Goal: Task Accomplishment & Management: Complete application form

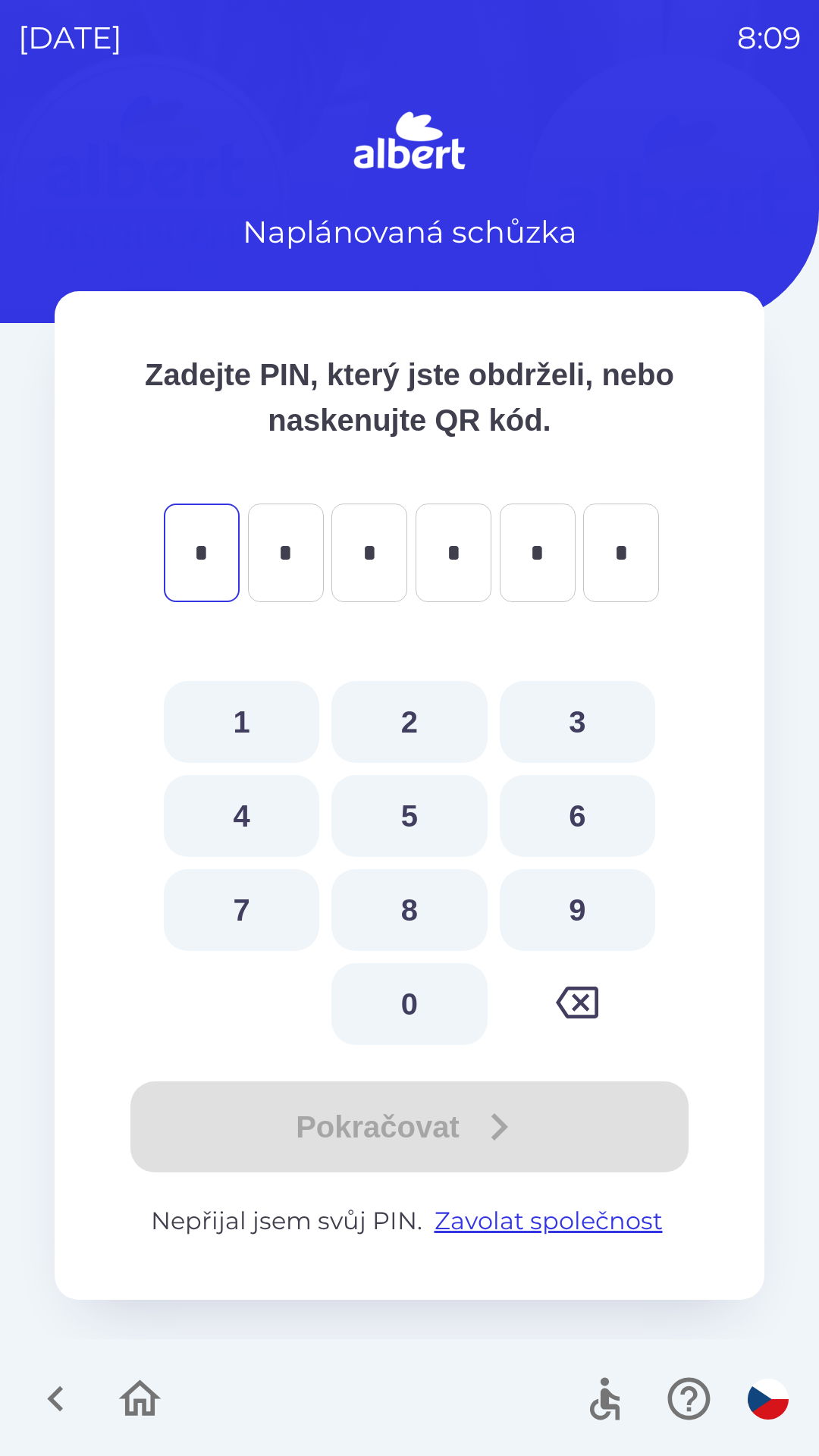
click at [584, 1010] on icon "button" at bounding box center [577, 1002] width 43 height 43
click at [93, 190] on div "Naplánovaná schůzka" at bounding box center [409, 179] width 710 height 149
click at [70, 1403] on icon "button" at bounding box center [56, 1399] width 51 height 51
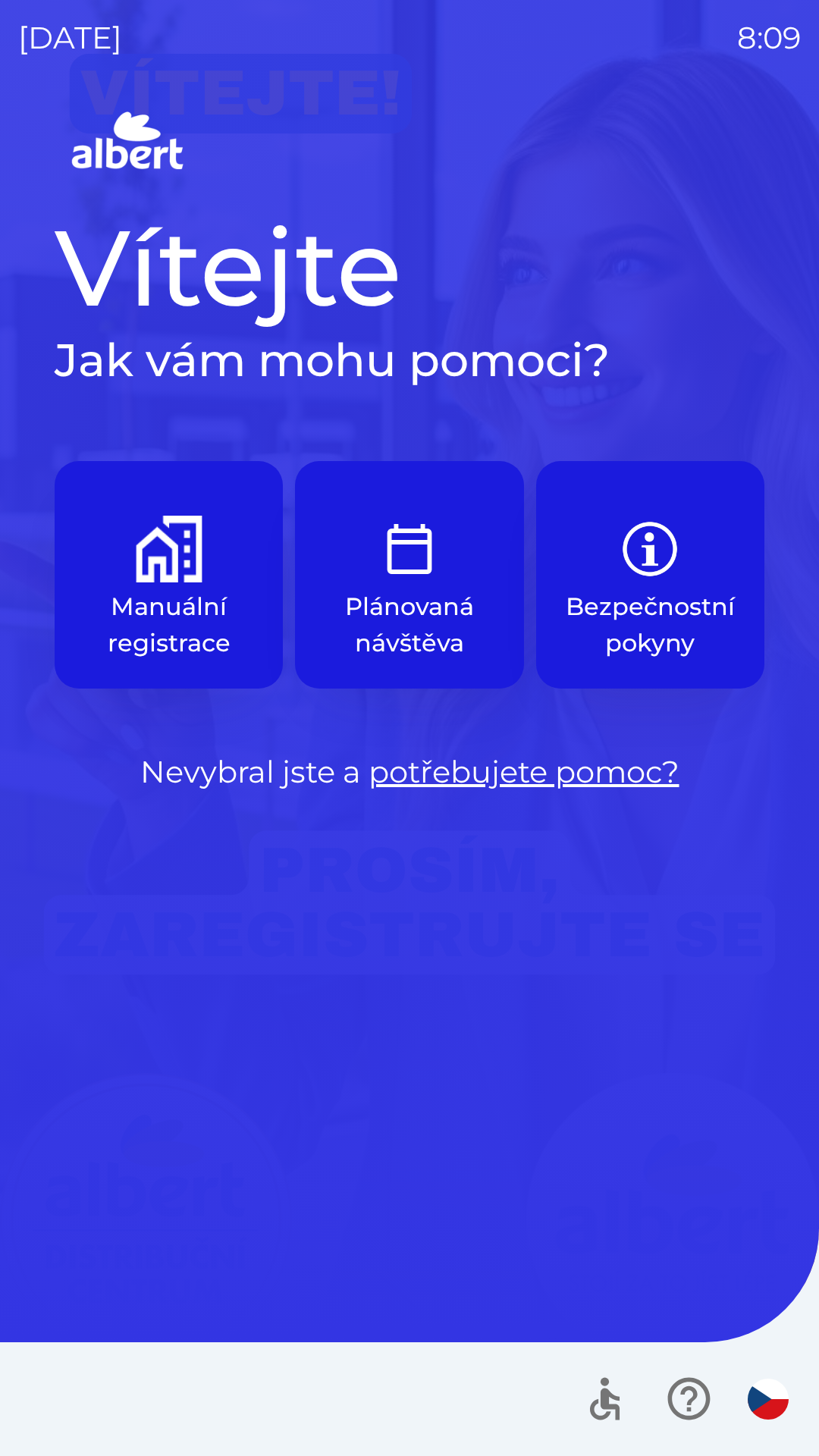
click at [174, 583] on button "Manuální registrace" at bounding box center [169, 575] width 228 height 228
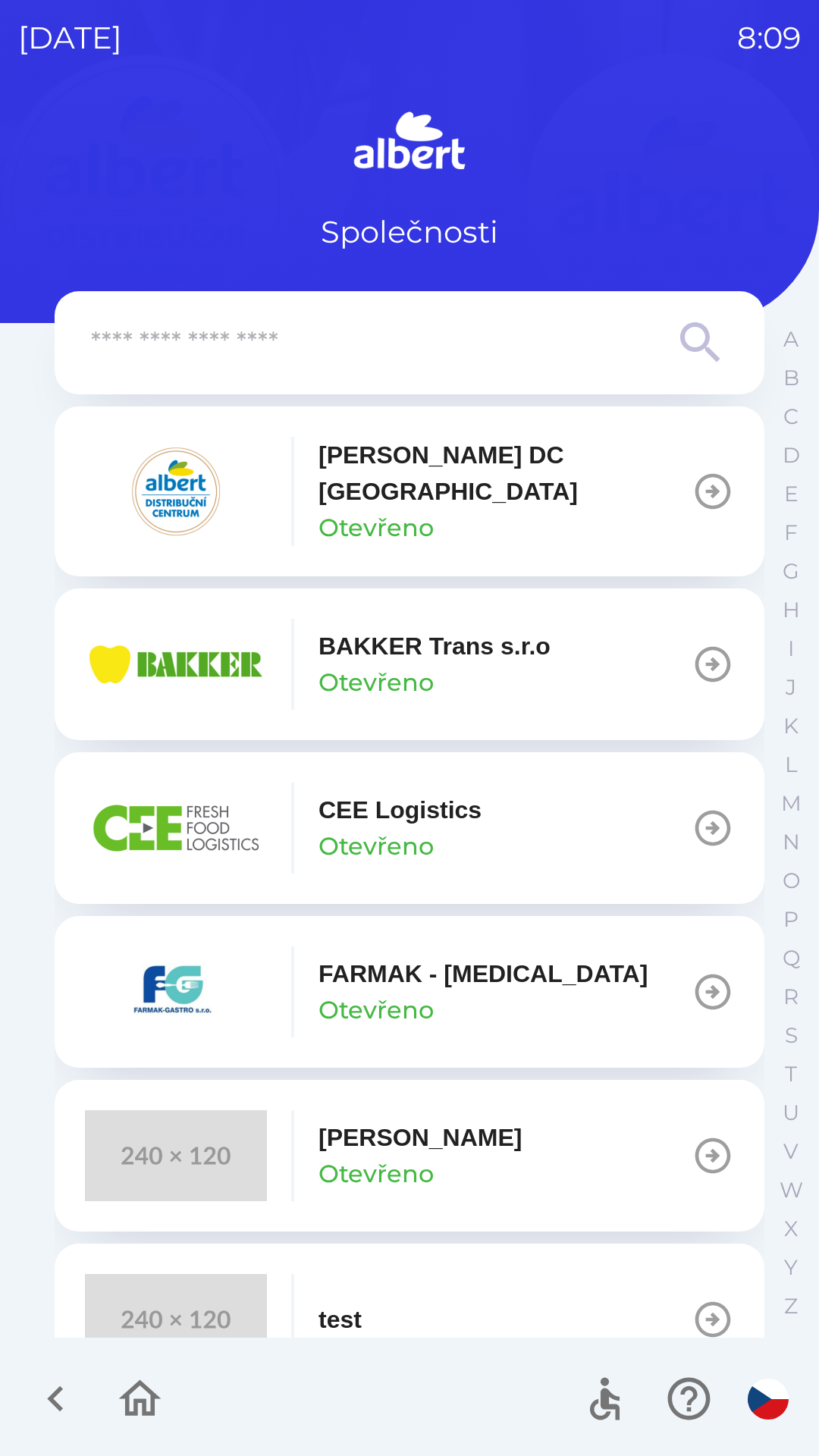
click at [466, 497] on div "[PERSON_NAME] DC [GEOGRAPHIC_DATA] Otevřeno" at bounding box center [504, 491] width 373 height 109
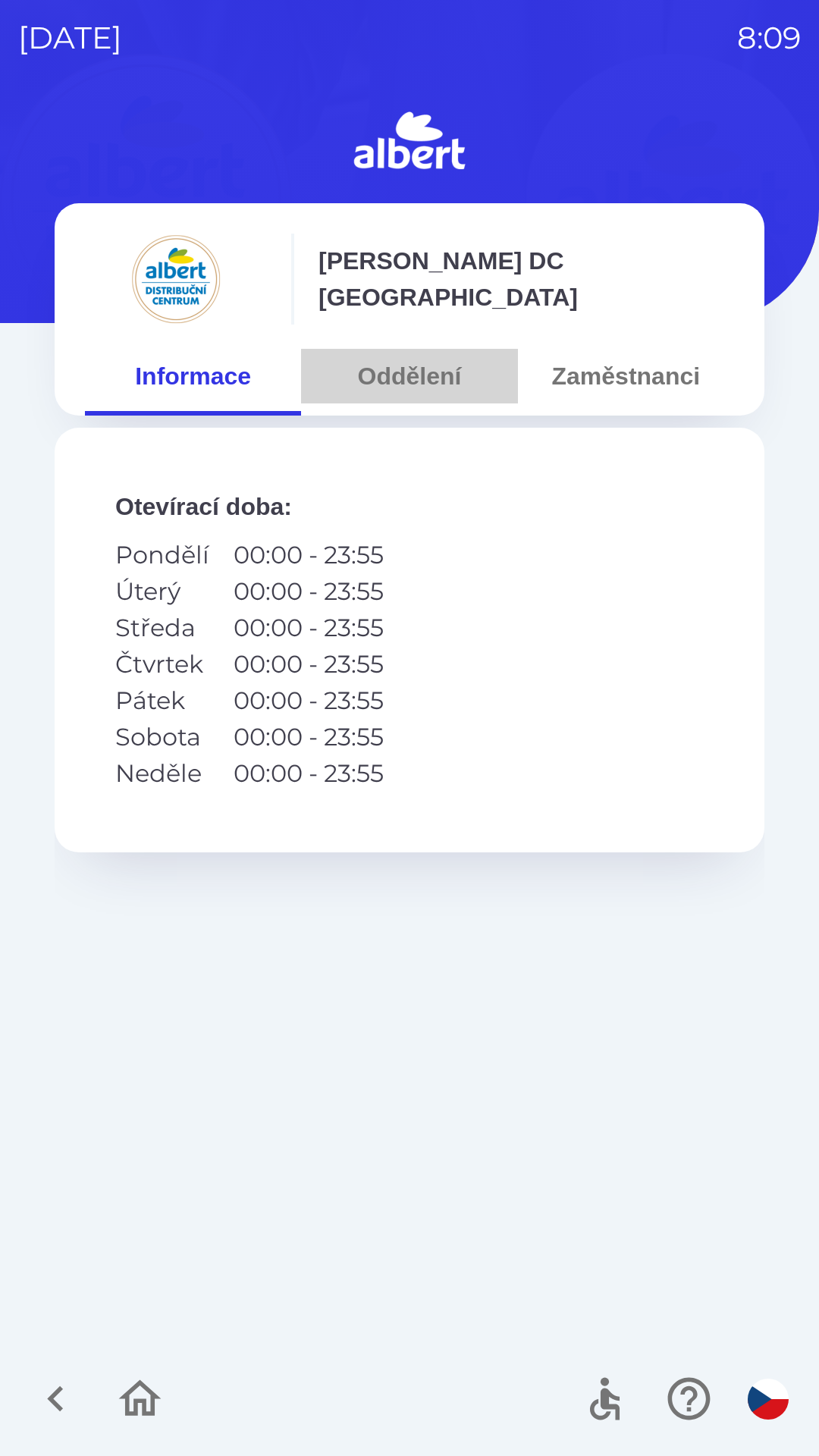
click at [404, 368] on button "Oddělení" at bounding box center [408, 376] width 216 height 55
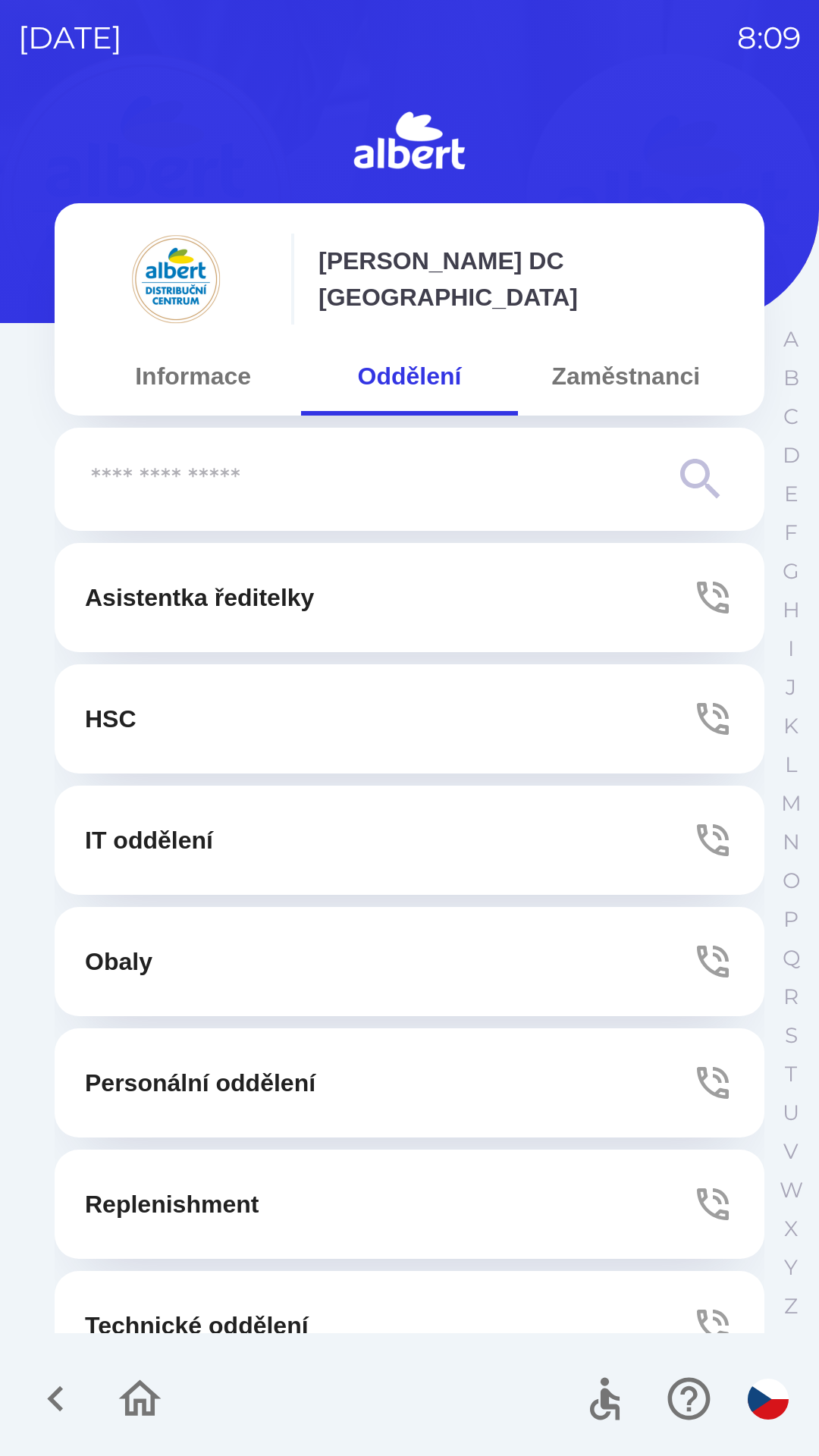
click at [265, 594] on p "Asistentka ředitelky" at bounding box center [199, 598] width 229 height 36
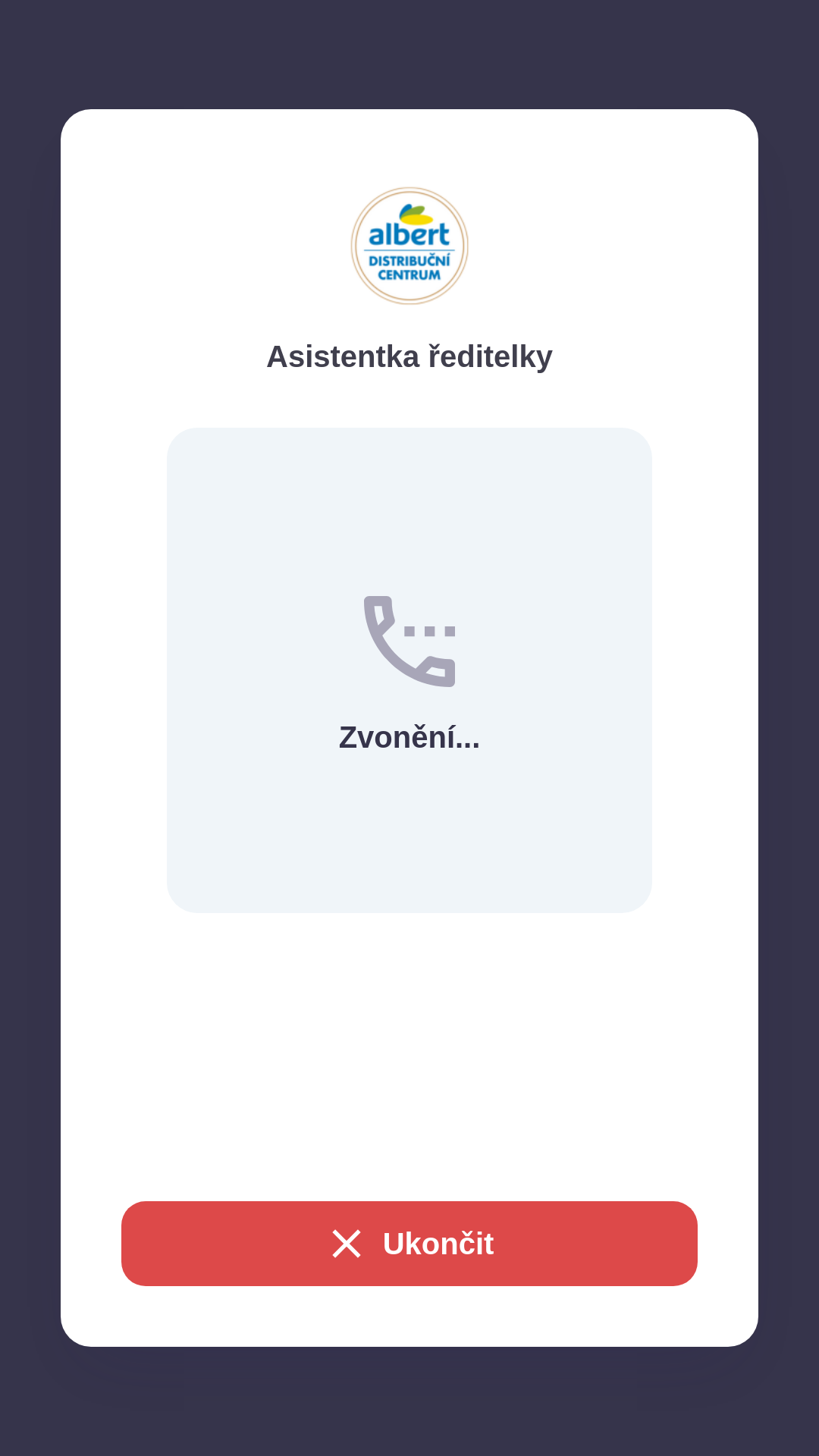
click at [355, 1239] on icon "button" at bounding box center [346, 1243] width 48 height 48
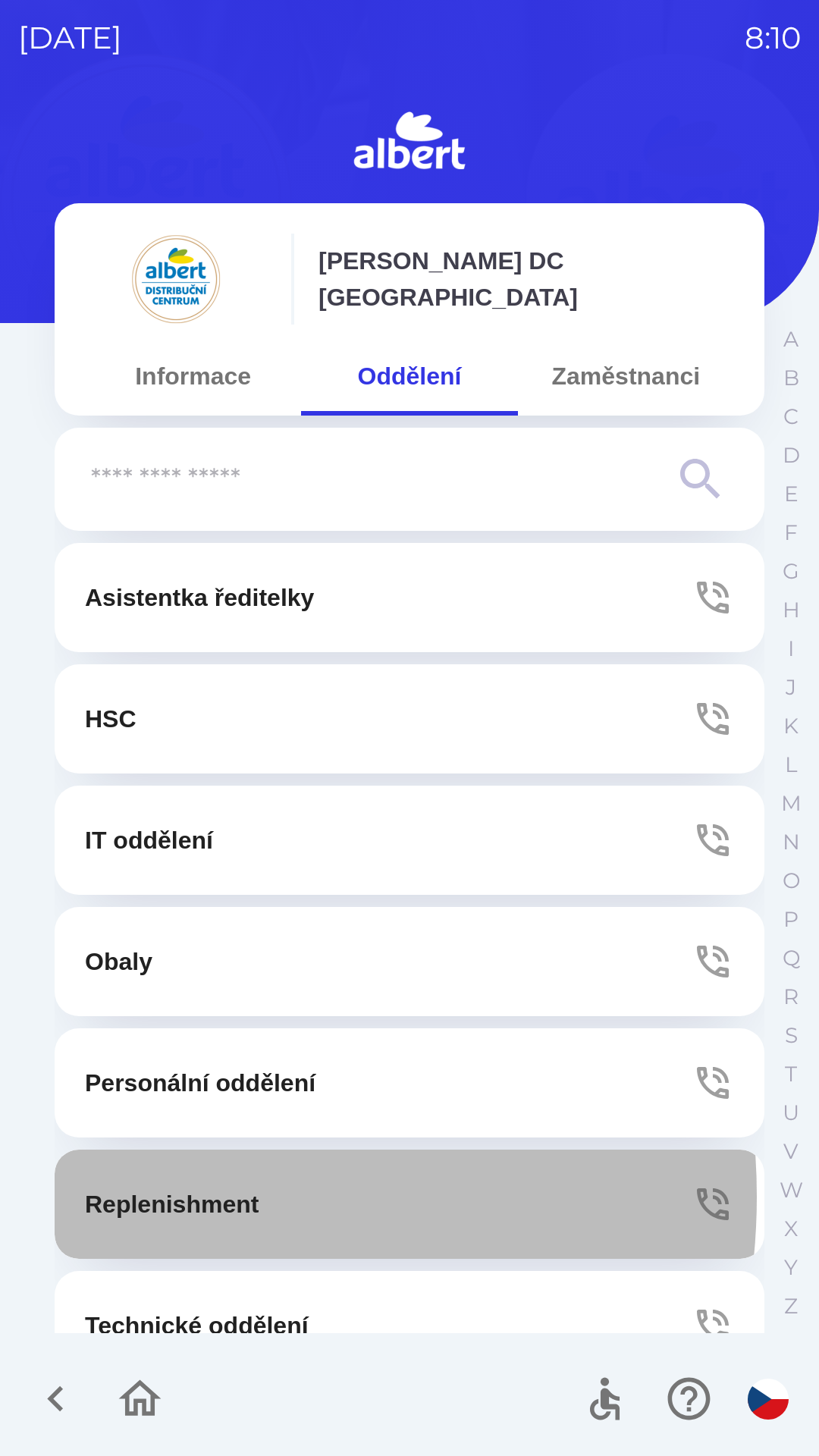
click at [139, 1196] on p "Replenishment" at bounding box center [171, 1204] width 174 height 36
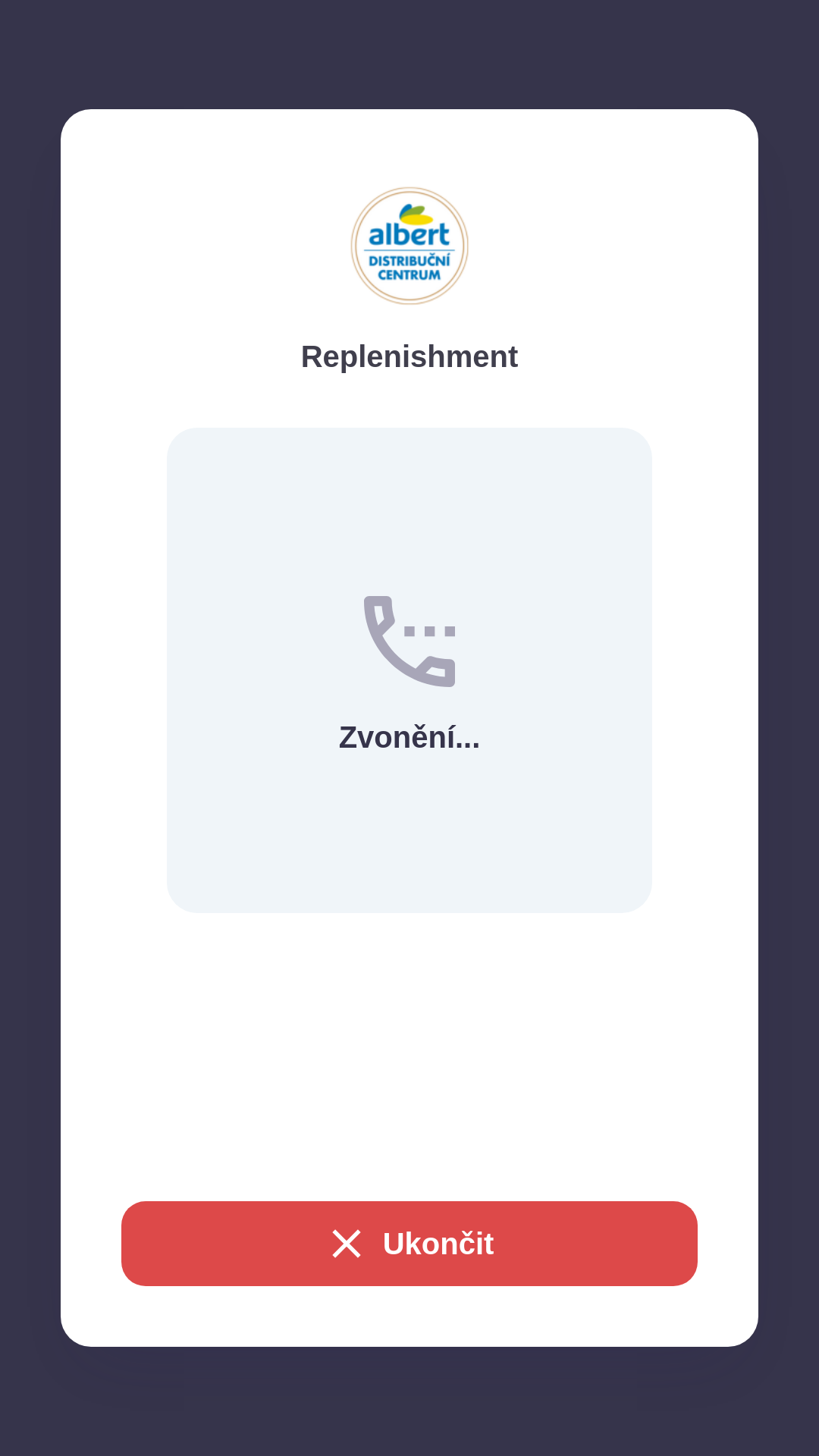
click at [367, 1236] on button "Ukončit" at bounding box center [409, 1243] width 576 height 85
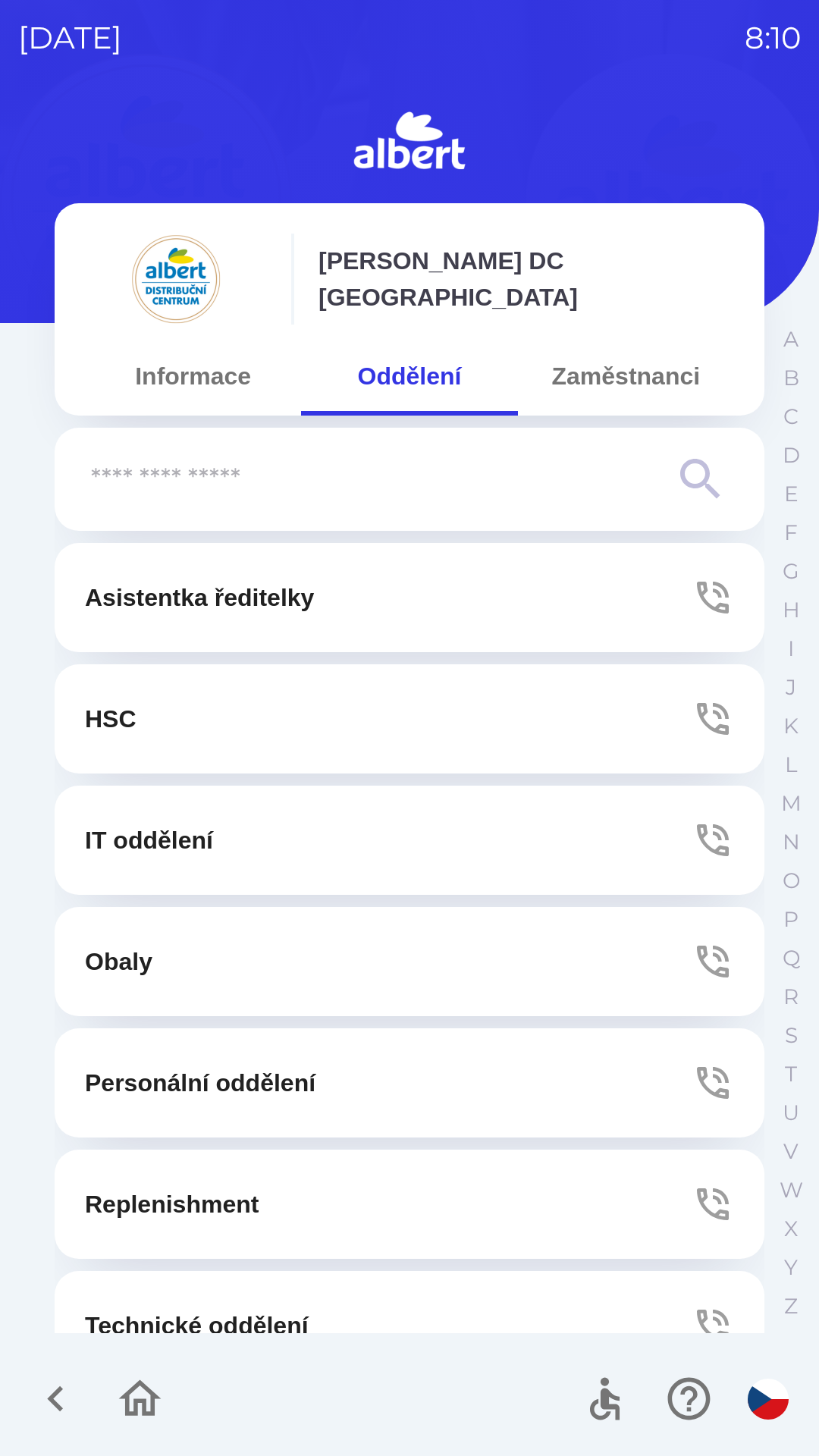
click at [155, 1195] on p "Replenishment" at bounding box center [171, 1204] width 174 height 36
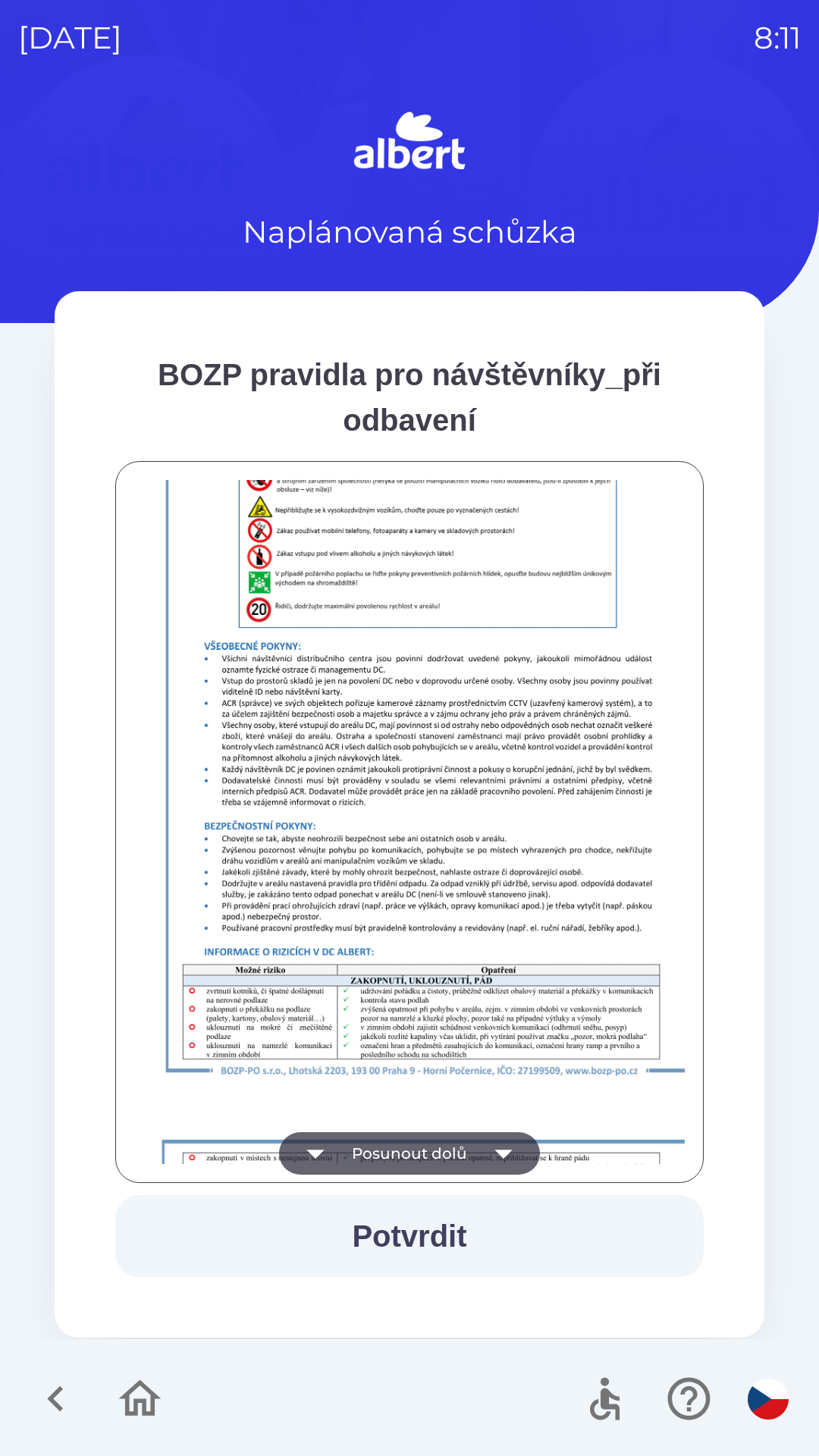
scroll to position [1064, 0]
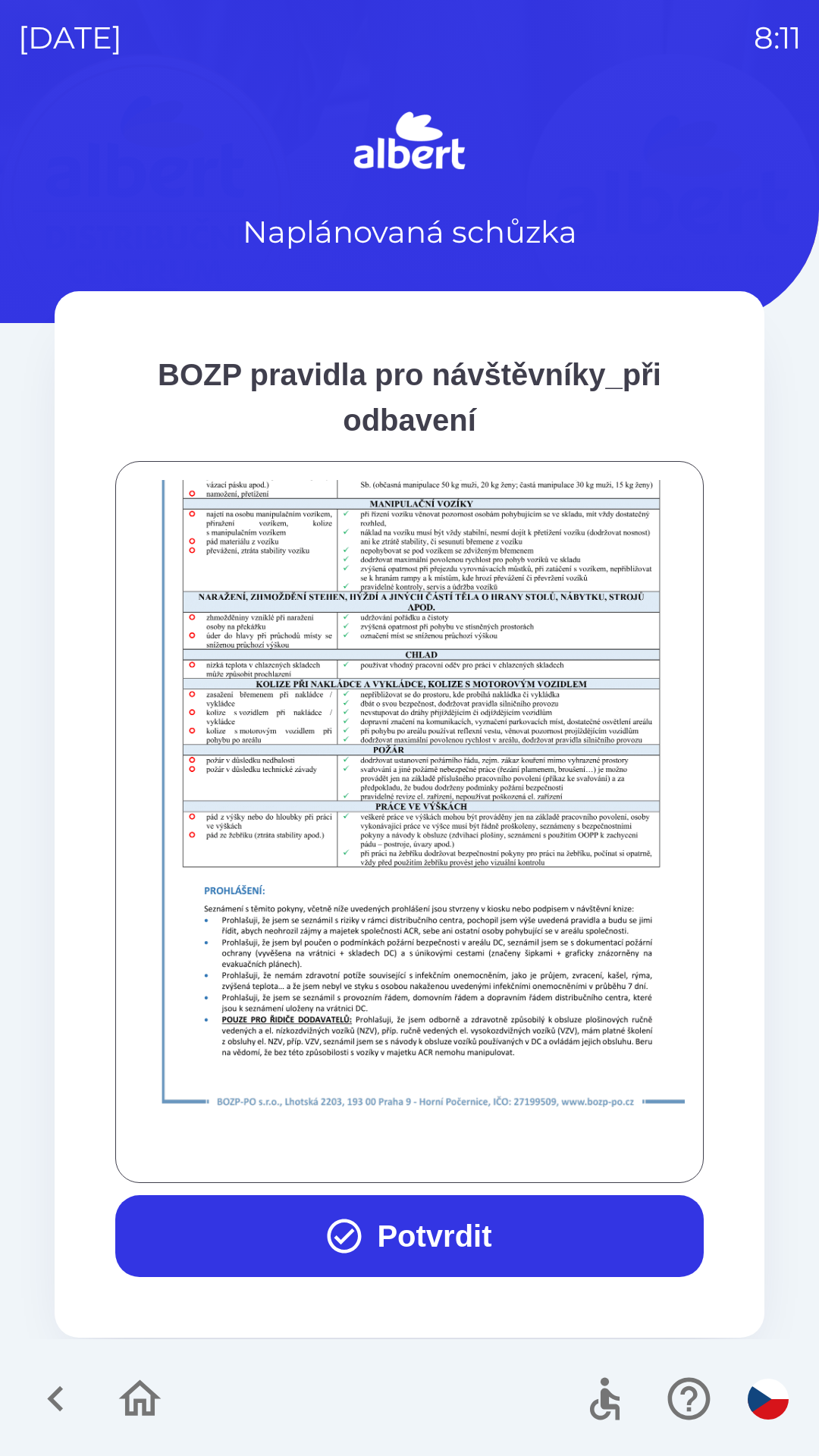
click at [364, 1232] on button "Potvrdit" at bounding box center [409, 1236] width 589 height 82
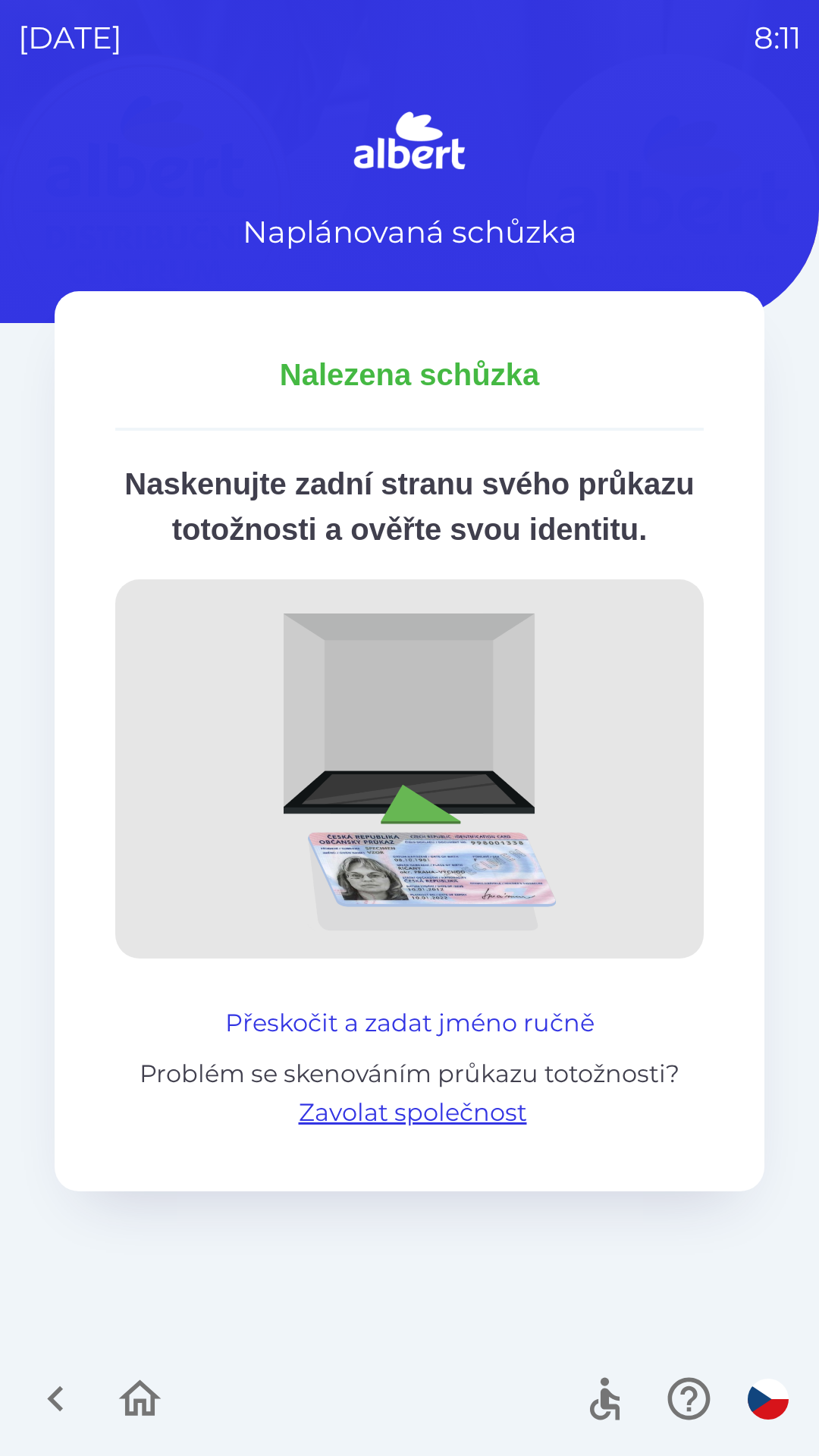
click at [386, 1041] on button "Přeskočit a zadat jméno ručně" at bounding box center [409, 1023] width 382 height 36
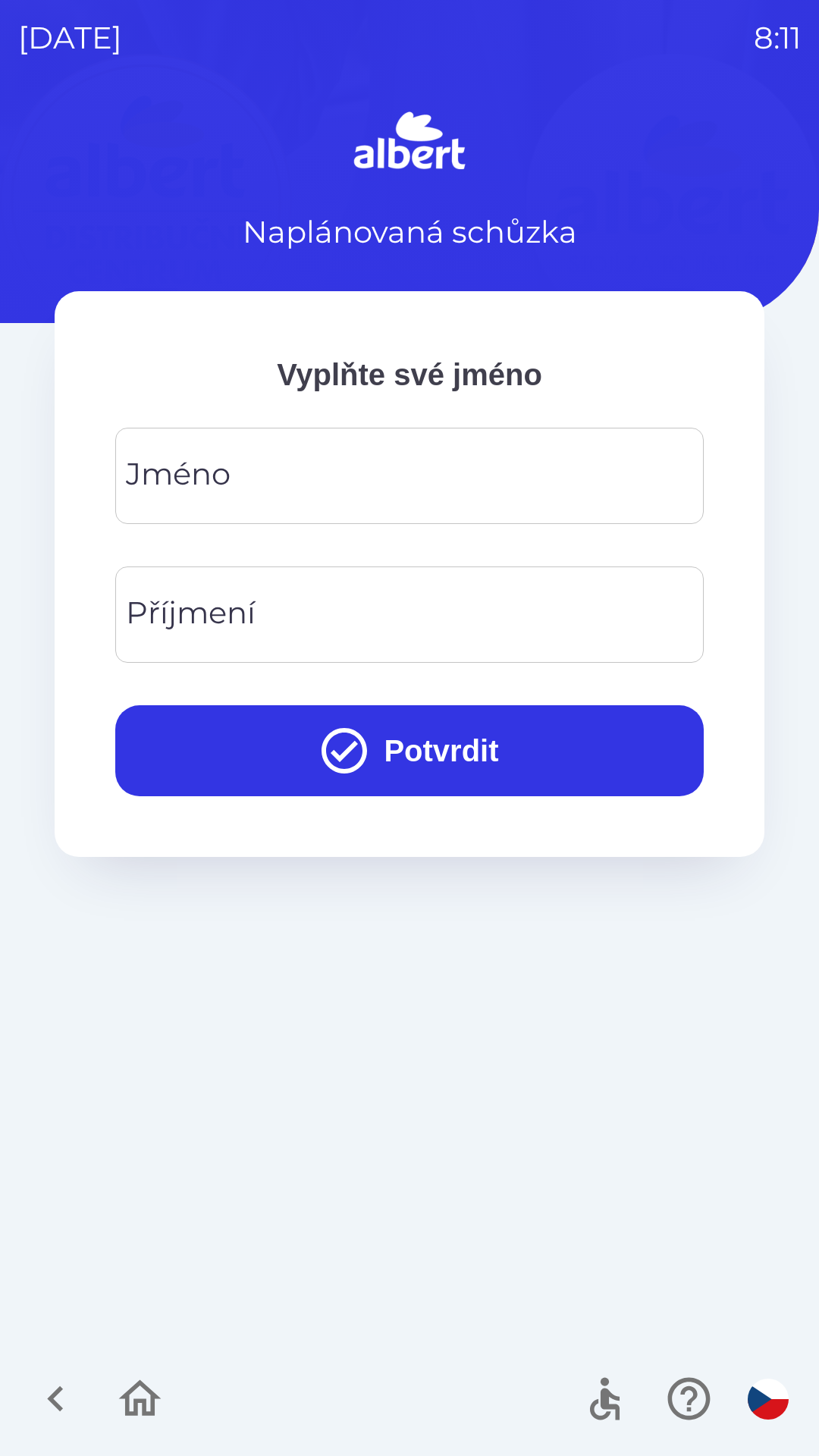
click at [211, 468] on div "[PERSON_NAME]" at bounding box center [409, 476] width 589 height 97
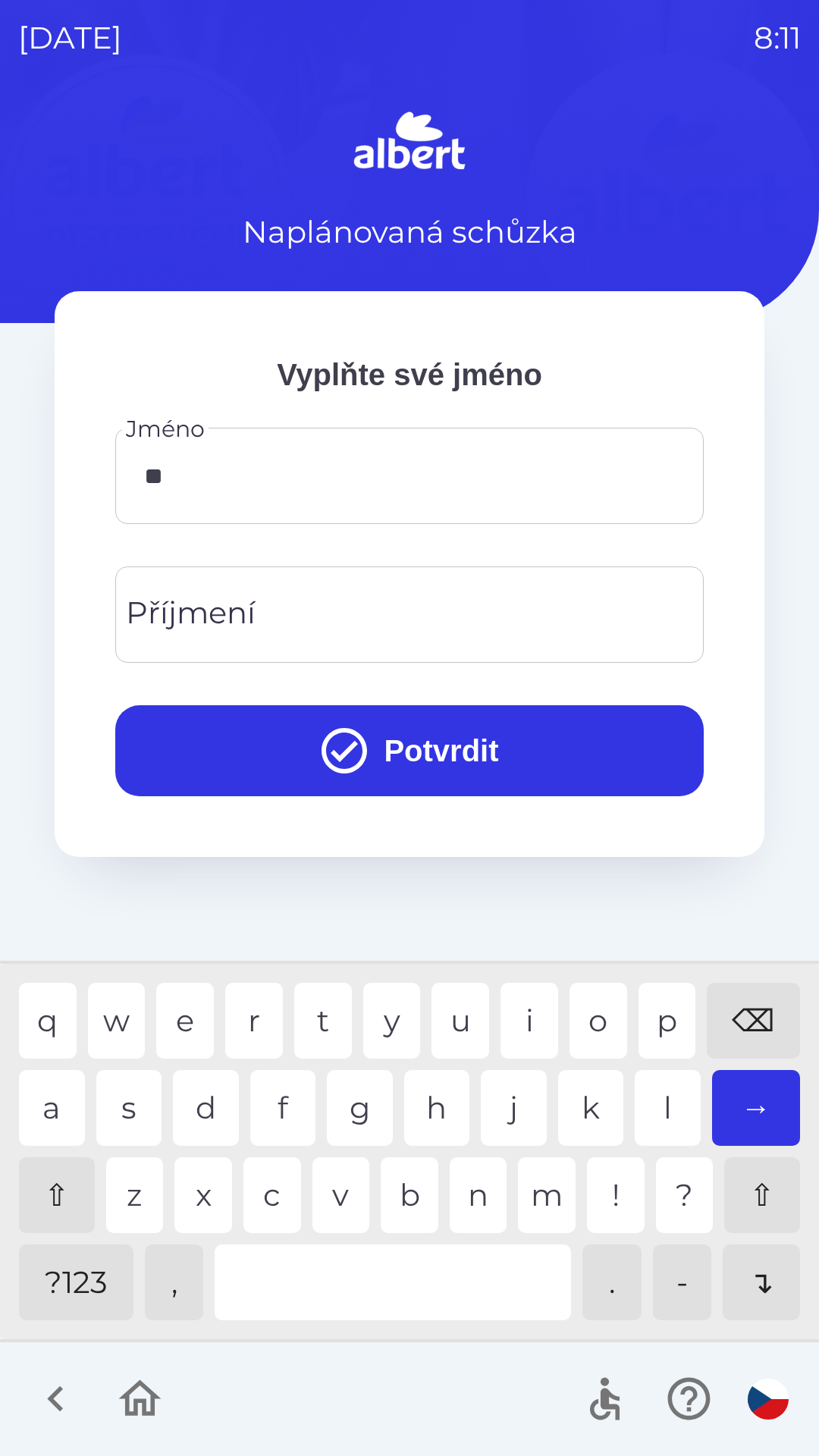
type input "***"
click at [246, 608] on div "Příjmení Příjmení" at bounding box center [409, 615] width 589 height 97
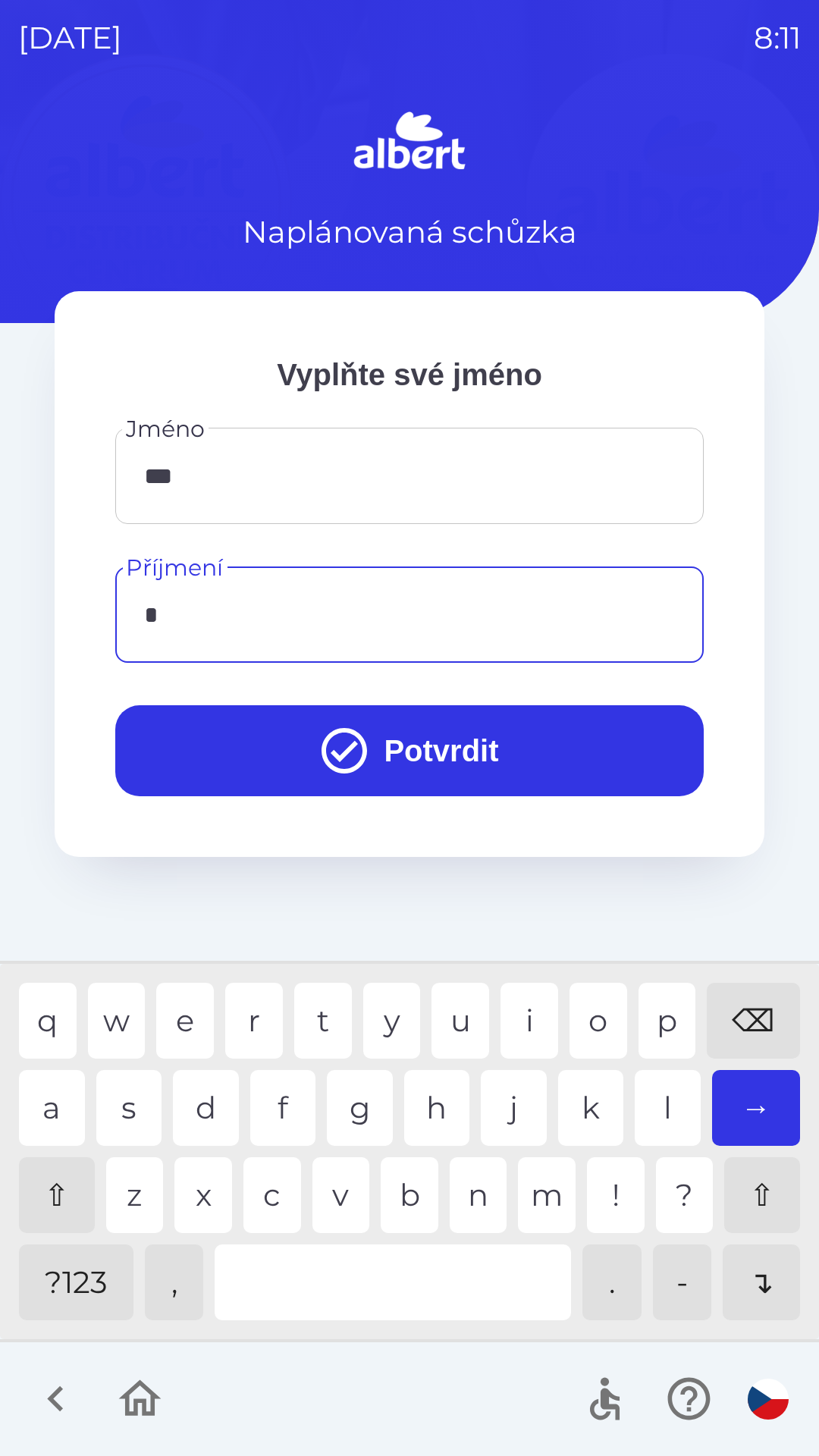
click at [110, 1097] on div "s" at bounding box center [129, 1107] width 66 height 76
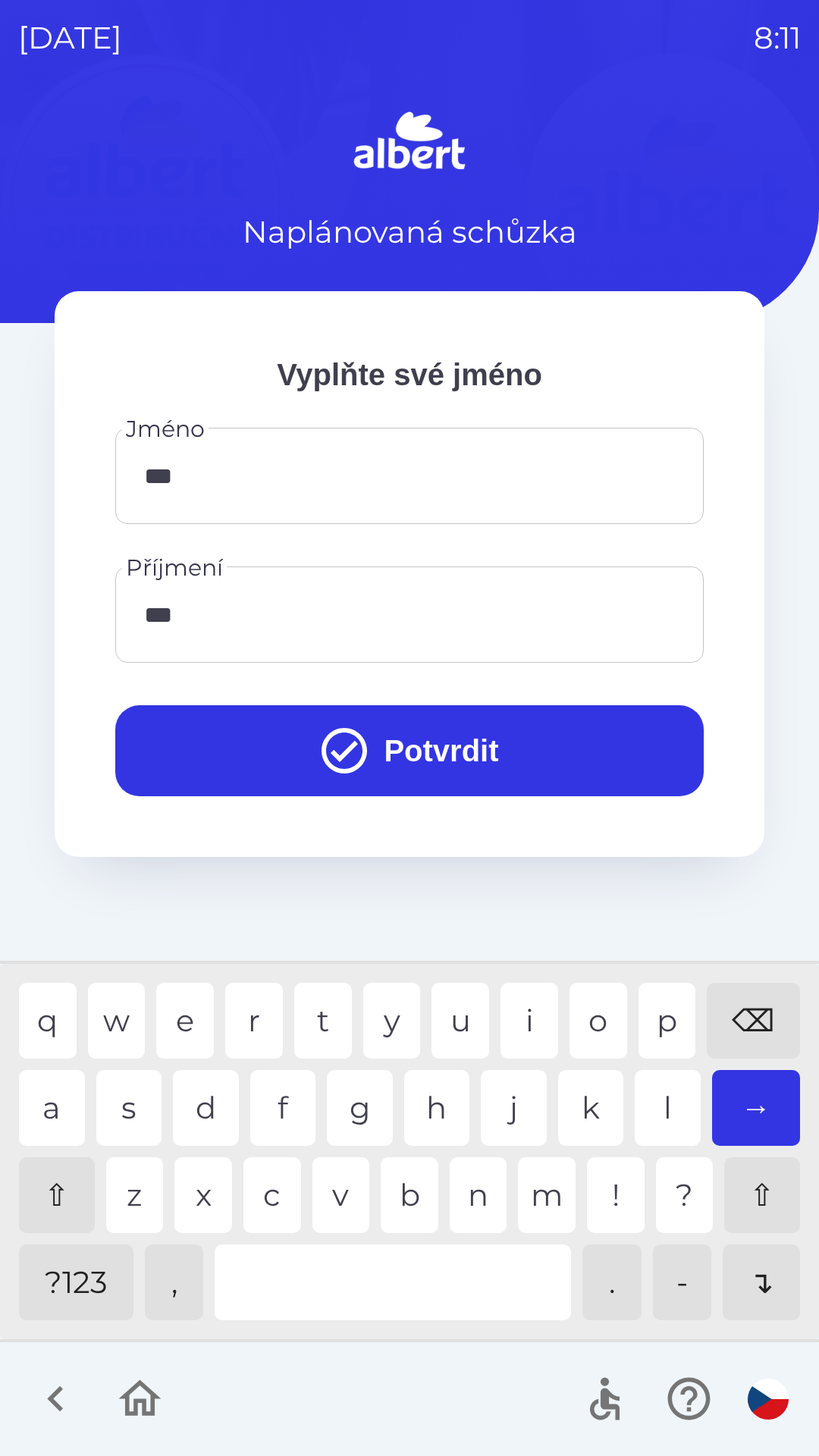
type input "****"
click at [133, 1193] on div "z" at bounding box center [134, 1195] width 57 height 76
click at [405, 760] on button "Potvrdit" at bounding box center [409, 751] width 589 height 91
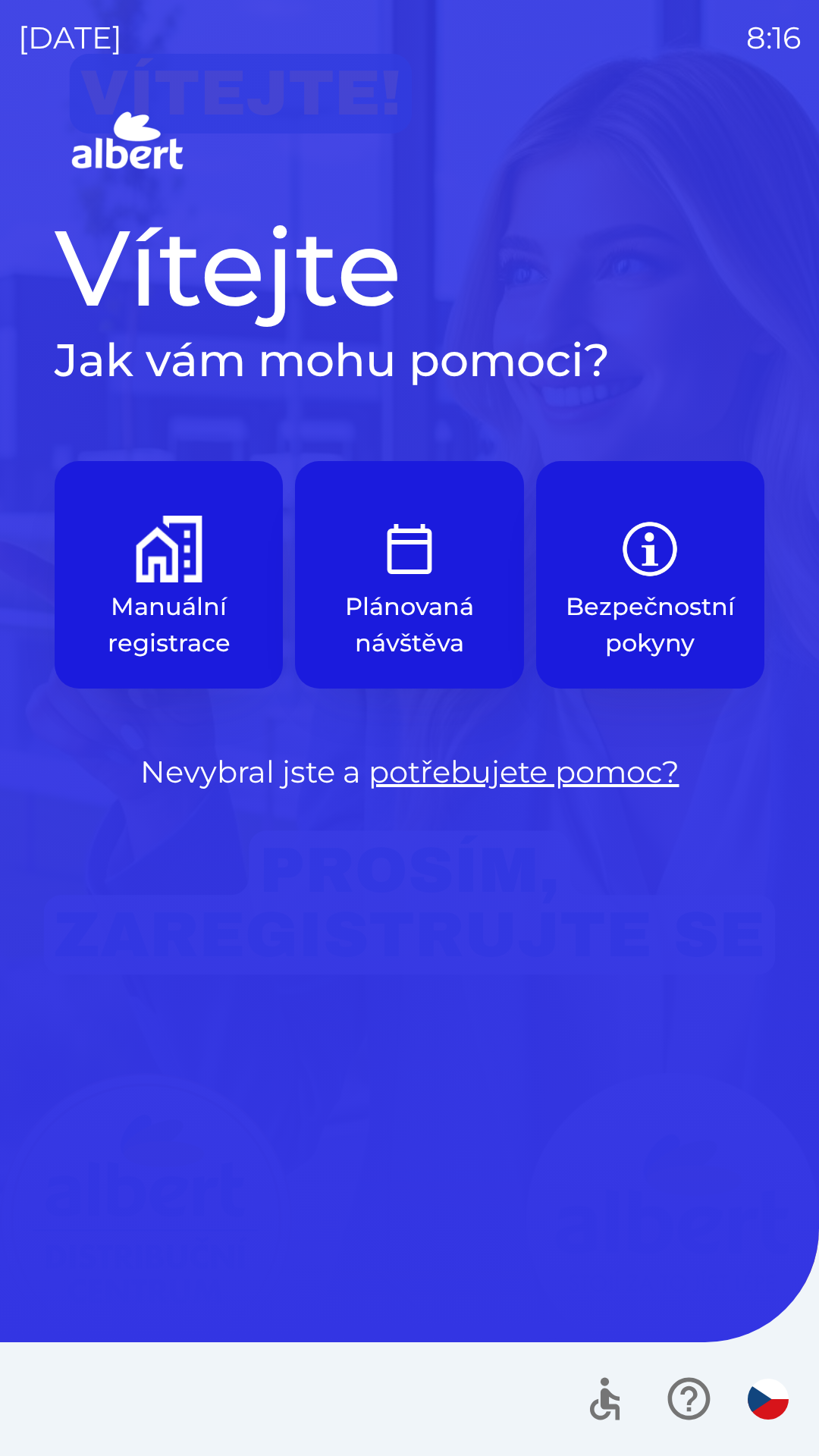
click at [154, 588] on button "Manuální registrace" at bounding box center [169, 575] width 228 height 228
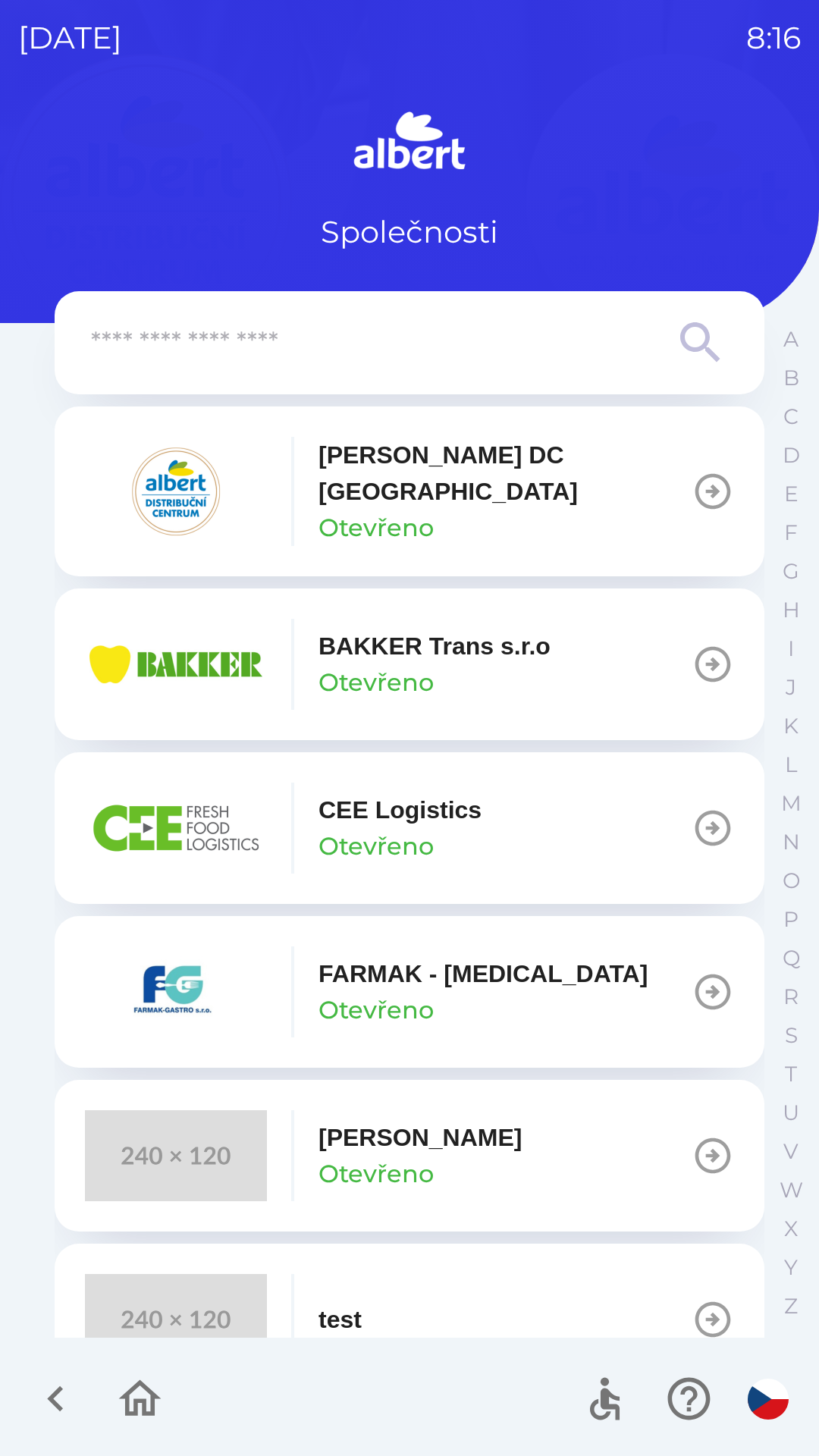
click at [357, 476] on p "[PERSON_NAME] DC [GEOGRAPHIC_DATA]" at bounding box center [504, 473] width 373 height 73
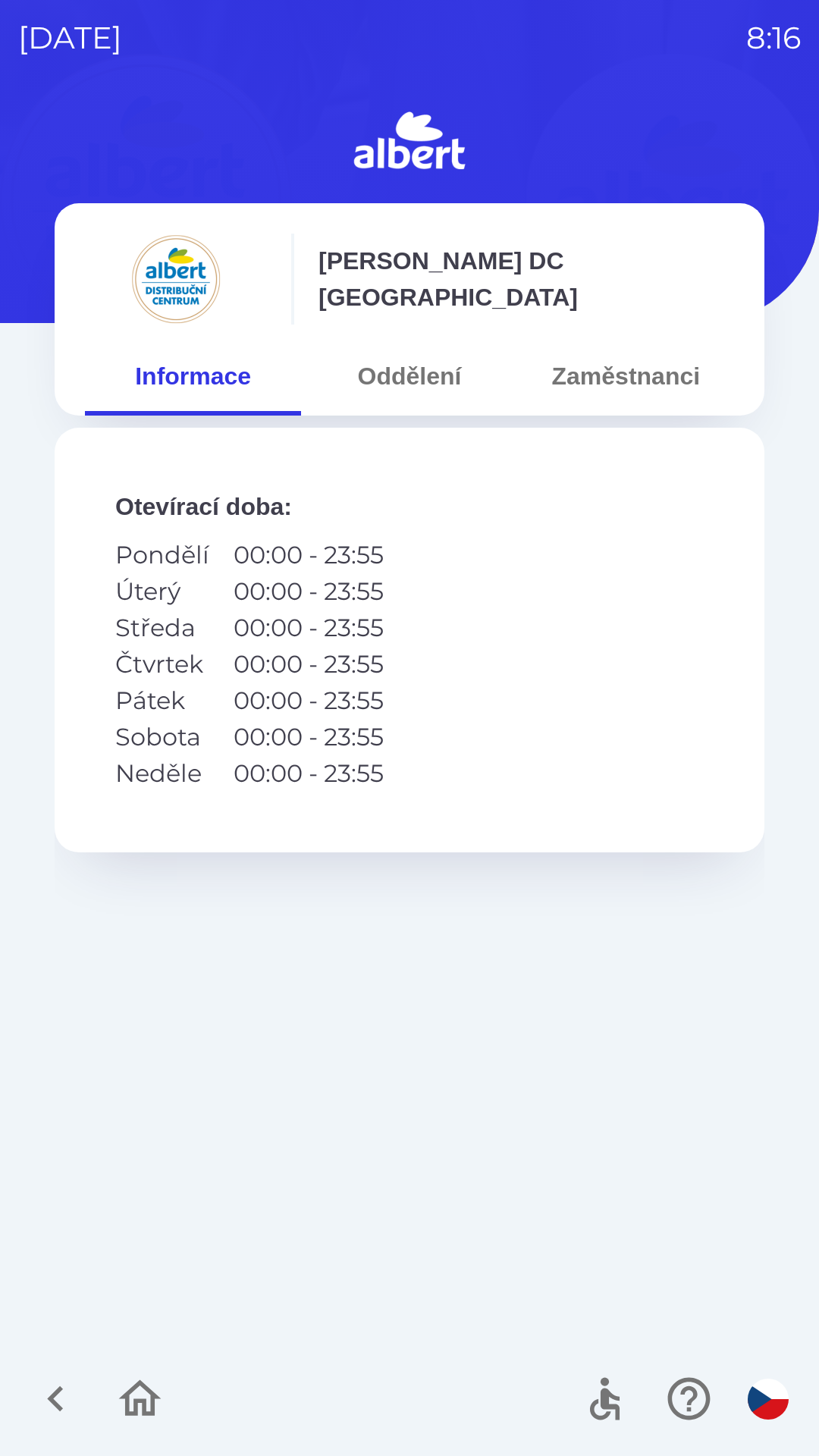
click at [380, 370] on button "Oddělení" at bounding box center [408, 376] width 216 height 55
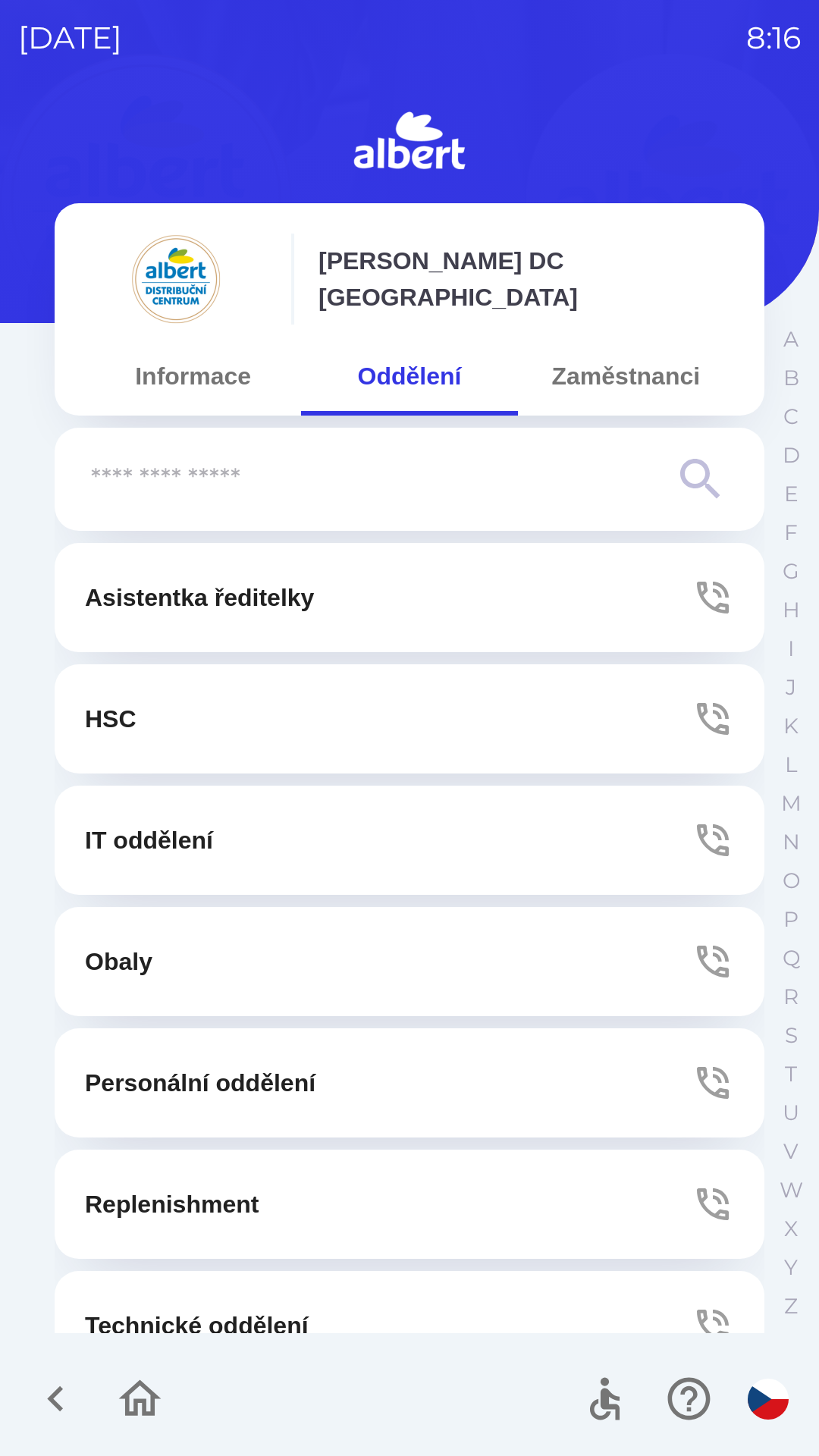
click at [142, 1307] on button "Technické oddělení" at bounding box center [409, 1326] width 710 height 109
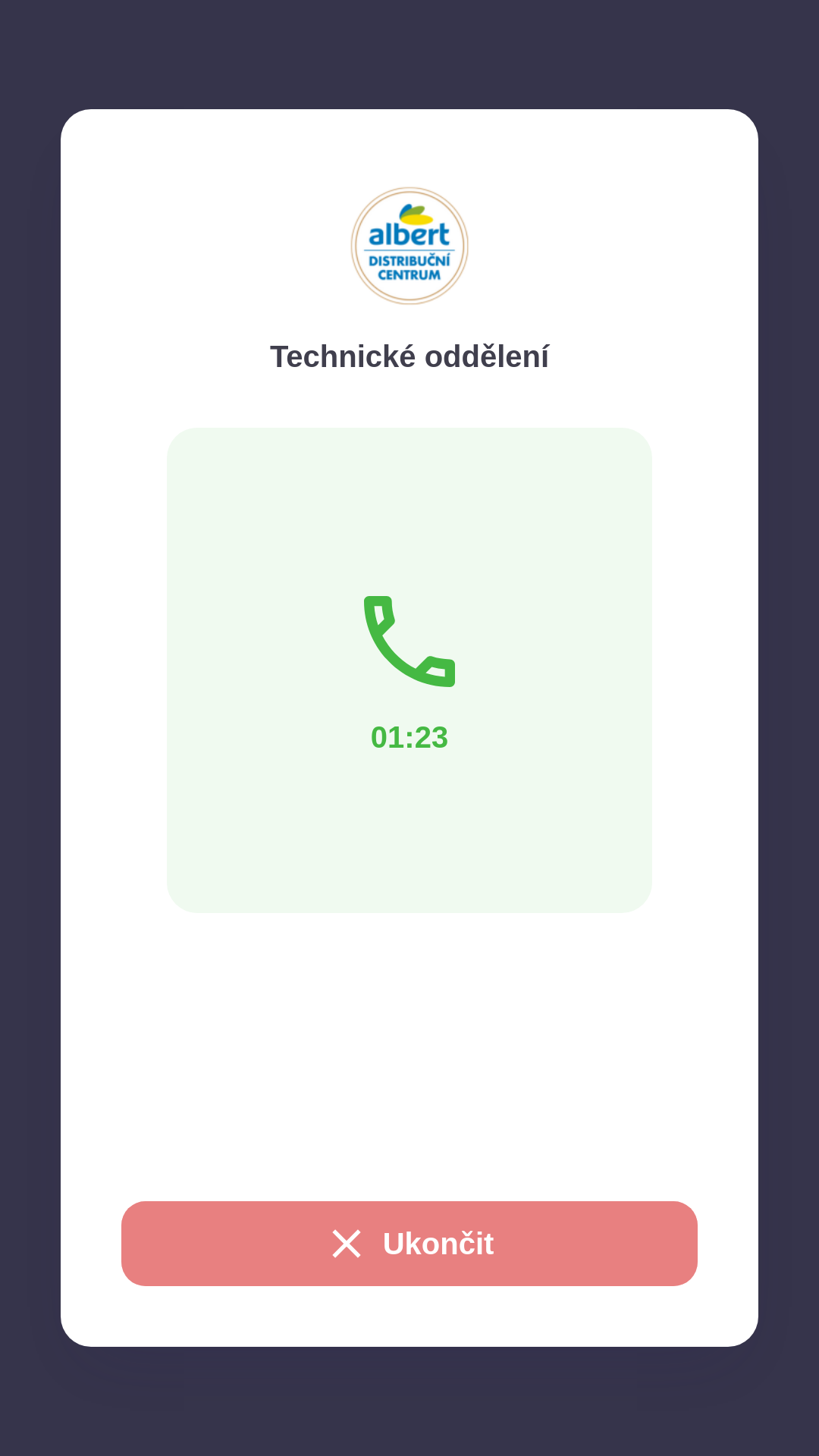
click at [261, 1240] on button "Ukončit" at bounding box center [409, 1243] width 576 height 85
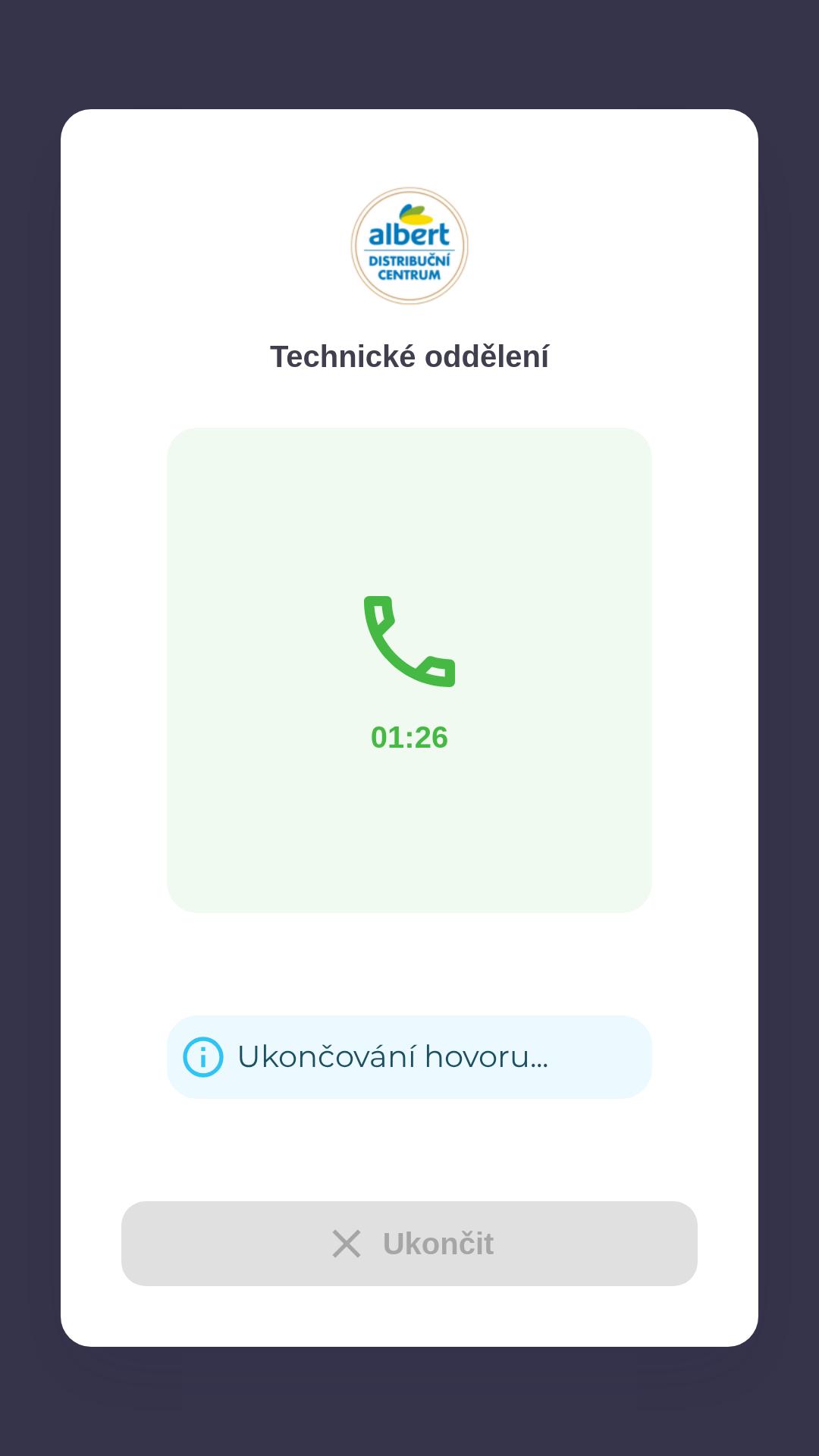
scroll to position [47, 0]
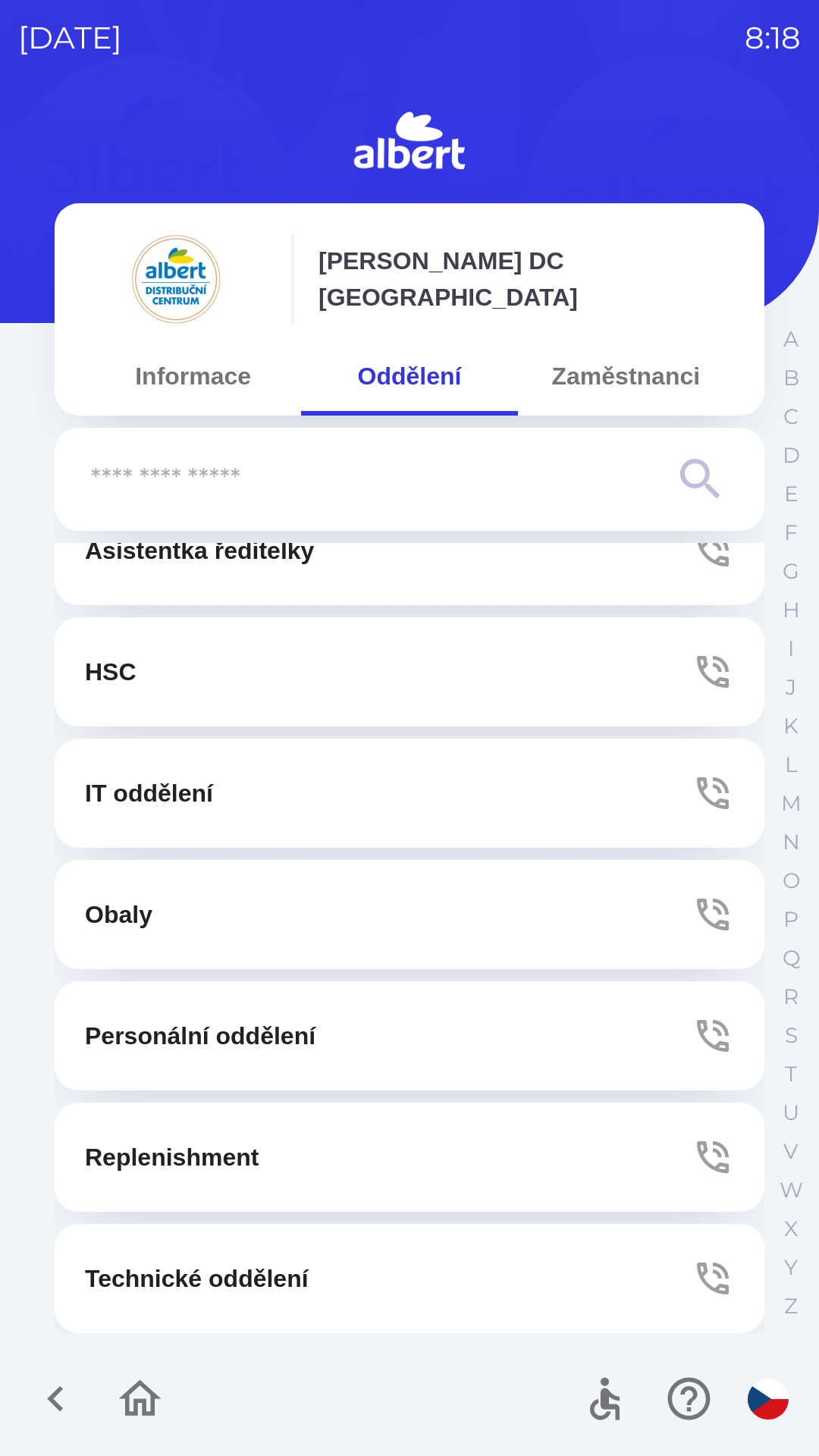
click at [46, 1397] on icon "button" at bounding box center [56, 1399] width 51 height 51
